Goal: Task Accomplishment & Management: Manage account settings

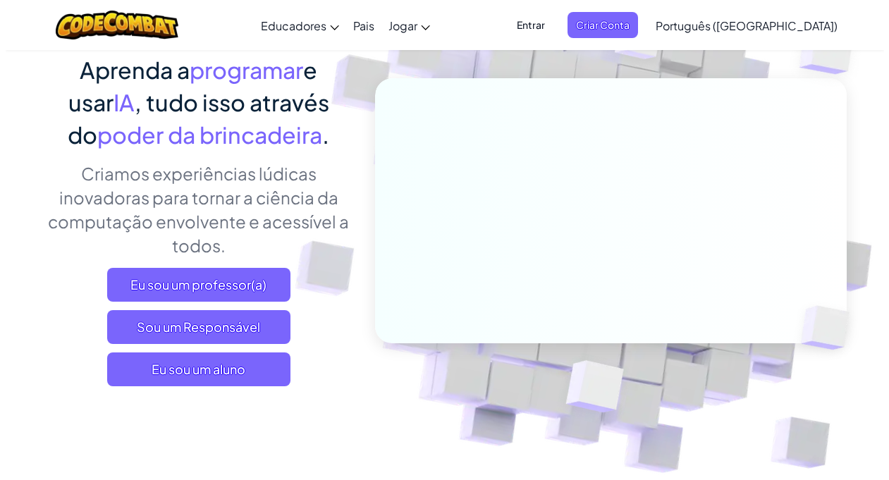
scroll to position [141, 0]
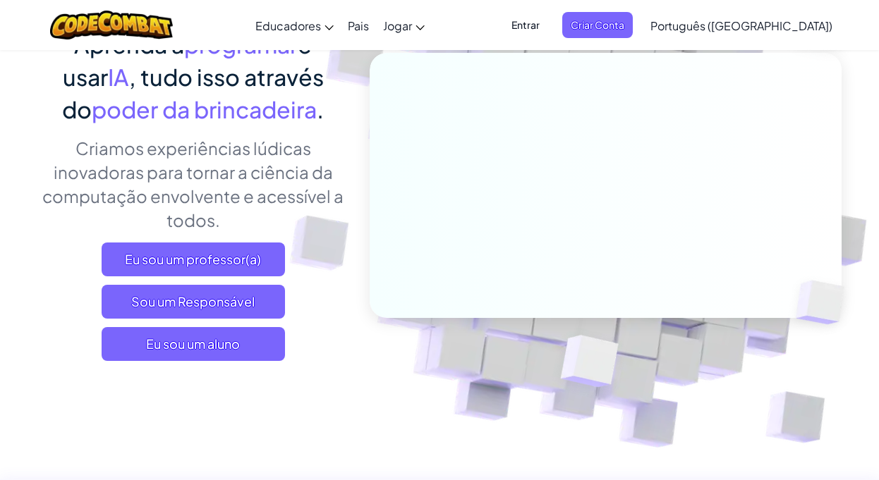
click at [548, 17] on span "Entrar" at bounding box center [525, 25] width 45 height 26
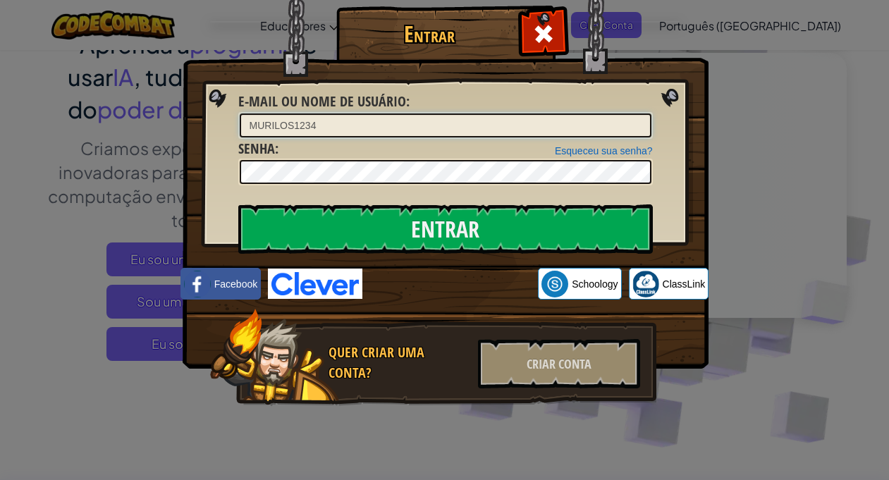
type input "MURILOS1234"
click at [238, 204] on input "Entrar" at bounding box center [445, 228] width 415 height 49
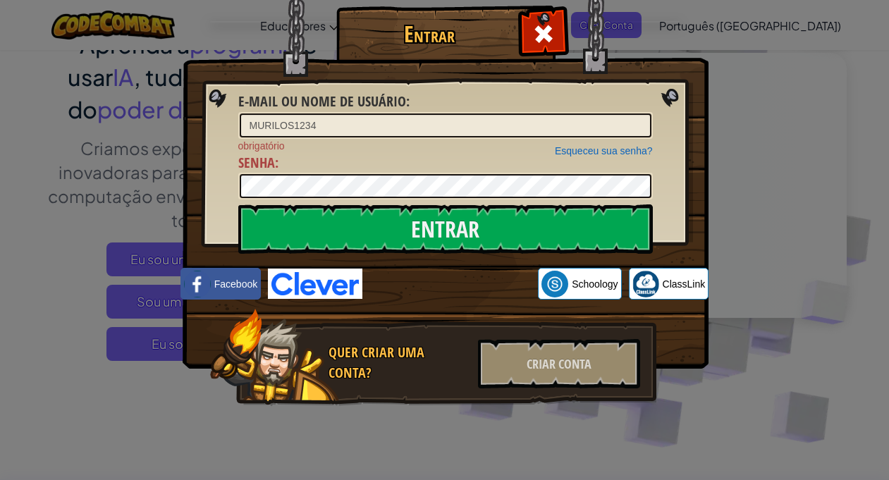
drag, startPoint x: 317, startPoint y: 148, endPoint x: 302, endPoint y: 172, distance: 27.8
click at [316, 151] on span "obrigatório" at bounding box center [445, 146] width 415 height 14
drag, startPoint x: 302, startPoint y: 172, endPoint x: 584, endPoint y: 142, distance: 283.0
drag, startPoint x: 584, startPoint y: 142, endPoint x: 546, endPoint y: 330, distance: 191.9
click at [593, 343] on div "Entrar E-mail ou nome de usuário : MURILOS1234 Esqueceu sua senha? obrigatório …" at bounding box center [444, 240] width 889 height 480
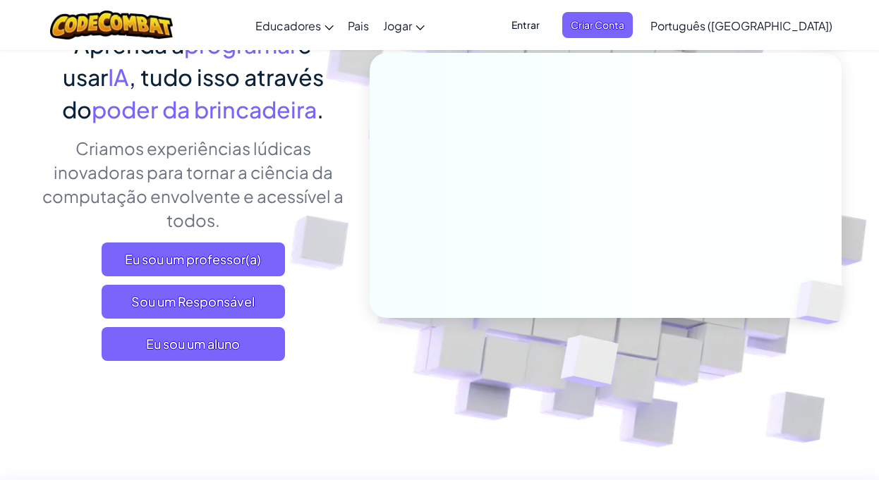
drag, startPoint x: 613, startPoint y: 25, endPoint x: 596, endPoint y: 18, distance: 19.0
click at [539, 18] on font "Entrar" at bounding box center [525, 25] width 28 height 15
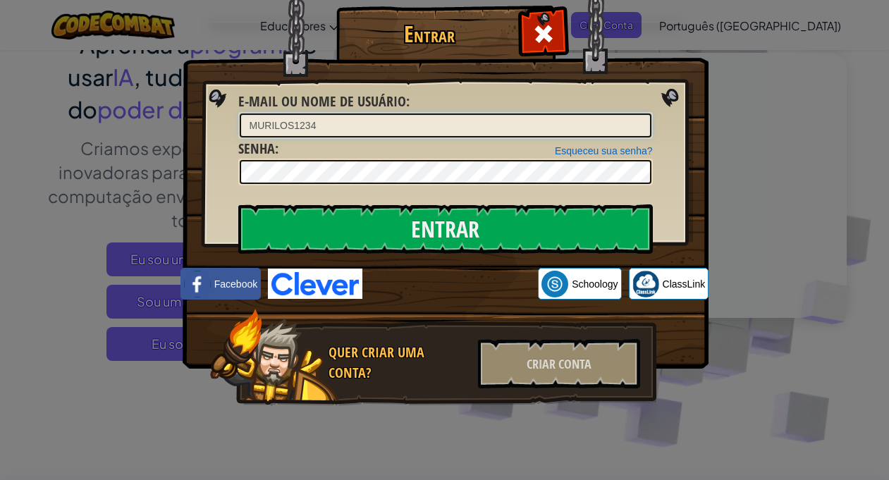
type input "MURILOS1234"
click at [238, 204] on input "Entrar" at bounding box center [445, 228] width 415 height 49
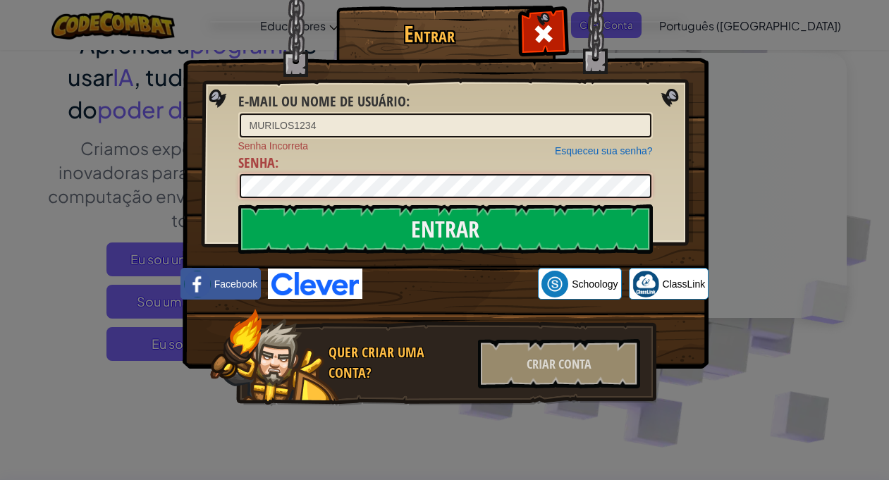
click at [238, 204] on input "Entrar" at bounding box center [445, 228] width 415 height 49
